Goal: Task Accomplishment & Management: Manage account settings

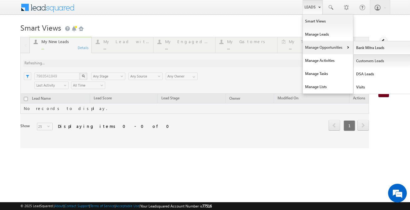
click at [358, 63] on link "Customers Leads" at bounding box center [381, 60] width 57 height 13
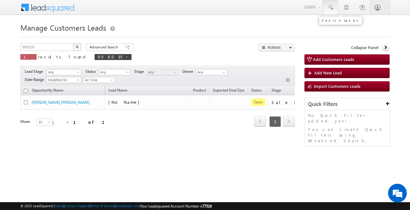
click at [330, 9] on span at bounding box center [330, 7] width 6 height 6
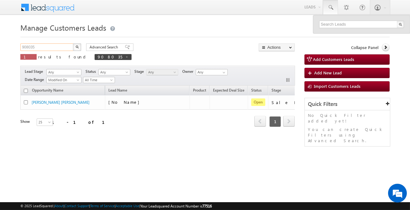
click at [40, 47] on input "908035" at bounding box center [47, 48] width 54 height 8
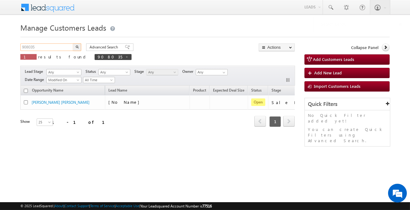
click at [40, 47] on input "908035" at bounding box center [47, 48] width 54 height 8
paste input "12159"
type input "912159"
click at [76, 47] on img "button" at bounding box center [76, 46] width 3 height 3
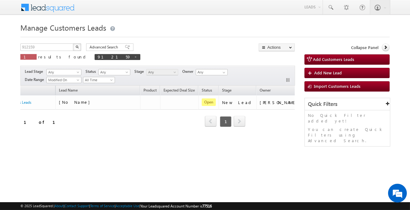
scroll to position [0, 52]
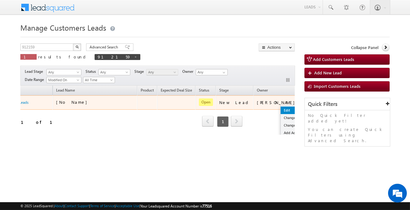
click at [281, 111] on link "Edit" at bounding box center [296, 111] width 31 height 8
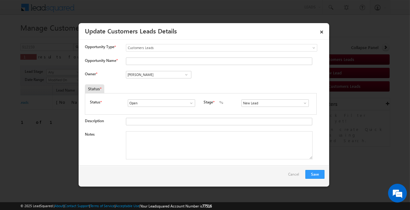
click at [183, 75] on span at bounding box center [186, 74] width 6 height 5
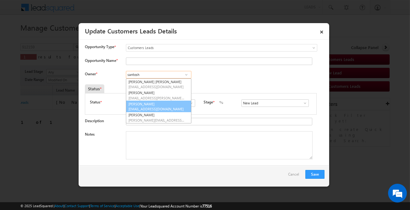
click at [166, 109] on span "santosh.kumar2@sgrlimited.in" at bounding box center [156, 109] width 56 height 5
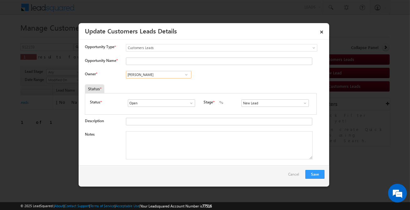
type input "Santosh Kumar"
click at [257, 102] on input "s" at bounding box center [274, 104] width 67 height 8
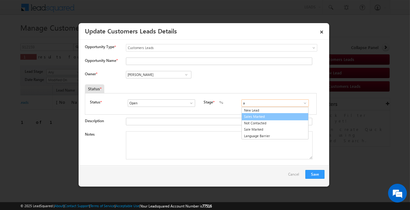
click at [252, 114] on link "Sales Marked" at bounding box center [274, 116] width 67 height 7
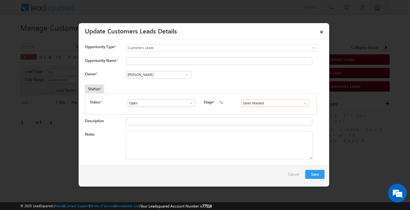
type input "Sales Marked"
click at [252, 114] on div "Status * Open Won Lost Open Stage * New Lead Interested Pending Documents" at bounding box center [201, 104] width 232 height 22
click at [170, 152] on textarea "Notes" at bounding box center [219, 146] width 187 height 28
paste textarea "2 lakh Customer required top-up loan address Hayatpur, Uttar Pradesh 281305"
type textarea "2 lakh Customer required top-up loan address Hayatpur, Uttar Pradesh 281305"
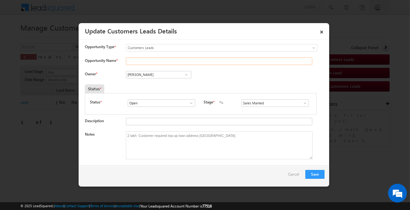
click at [156, 63] on input "Opportunity Name *" at bounding box center [219, 62] width 186 height 8
type input "Kavita"
click at [317, 176] on button "Save" at bounding box center [314, 174] width 19 height 9
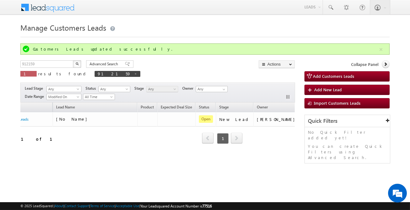
drag, startPoint x: 81, startPoint y: 153, endPoint x: 42, endPoint y: 154, distance: 39.5
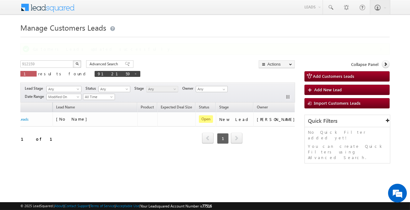
scroll to position [0, 0]
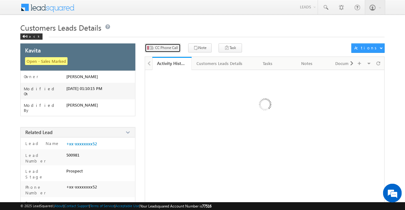
click at [167, 50] on span "CC Phone Call" at bounding box center [166, 48] width 23 height 6
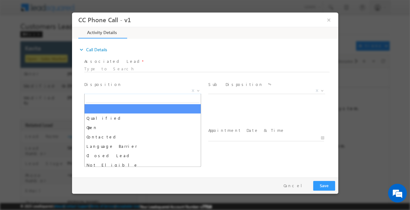
click at [133, 90] on span "X" at bounding box center [142, 91] width 117 height 6
select select "himanshu.singh@sgrlimited.in"
type input "2 lakh Customer required top-up loan address [GEOGRAPHIC_DATA]"
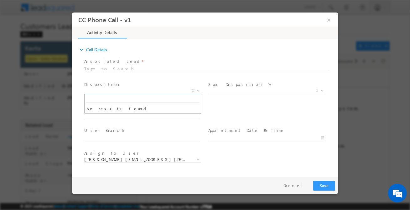
click at [129, 130] on span "User Branch *" at bounding box center [142, 130] width 116 height 7
click at [116, 114] on input "text" at bounding box center [142, 115] width 116 height 6
paste input "2 lakh Customer required top-up loan address Hayatpur, Uttar Pradesh 281305"
type input "2 lakh Customer required top-up loan address Hayatpur, Uttar Pradesh 281305"
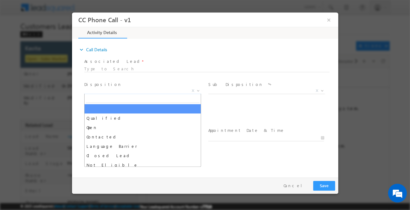
scroll to position [0, 0]
click at [134, 91] on span "X" at bounding box center [142, 91] width 117 height 6
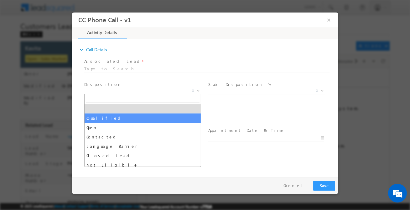
drag, startPoint x: 105, startPoint y: 122, endPoint x: 108, endPoint y: 122, distance: 3.4
select select "Qualified"
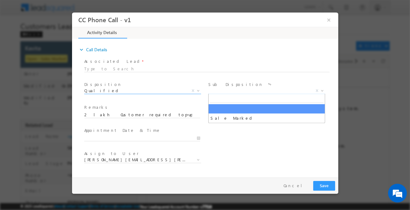
click at [220, 92] on span "X" at bounding box center [266, 91] width 117 height 6
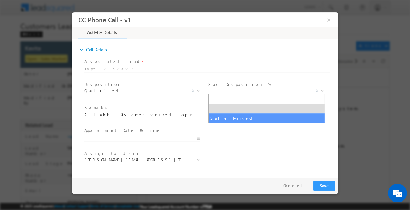
drag, startPoint x: 220, startPoint y: 118, endPoint x: 235, endPoint y: 123, distance: 16.0
select select "Sale Marked"
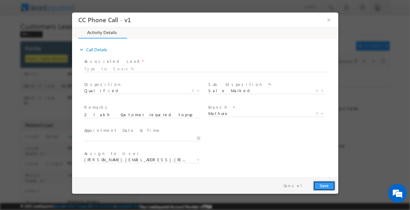
click at [324, 189] on button "Save" at bounding box center [324, 186] width 22 height 10
